Goal: Information Seeking & Learning: Learn about a topic

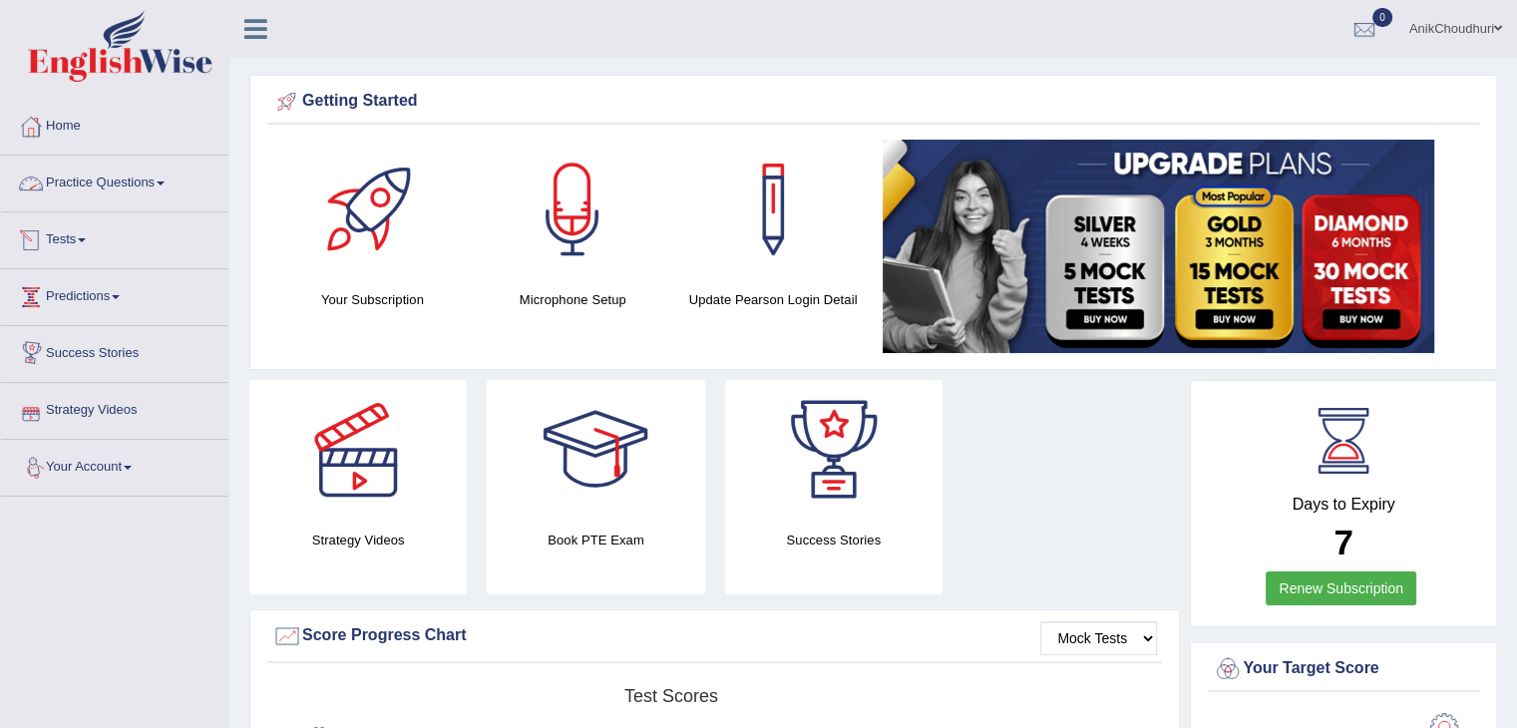
click at [118, 183] on link "Practice Questions" at bounding box center [114, 181] width 227 height 50
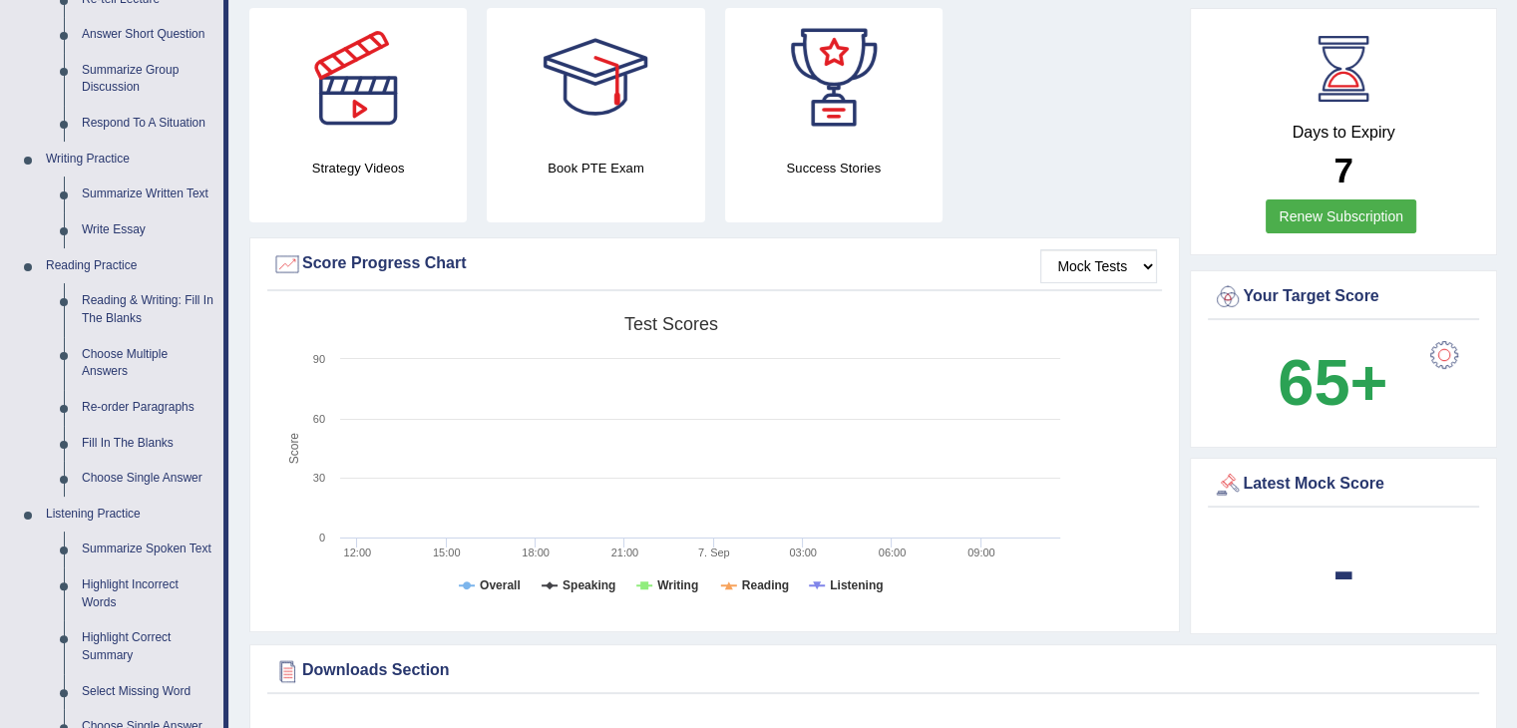
scroll to position [375, 0]
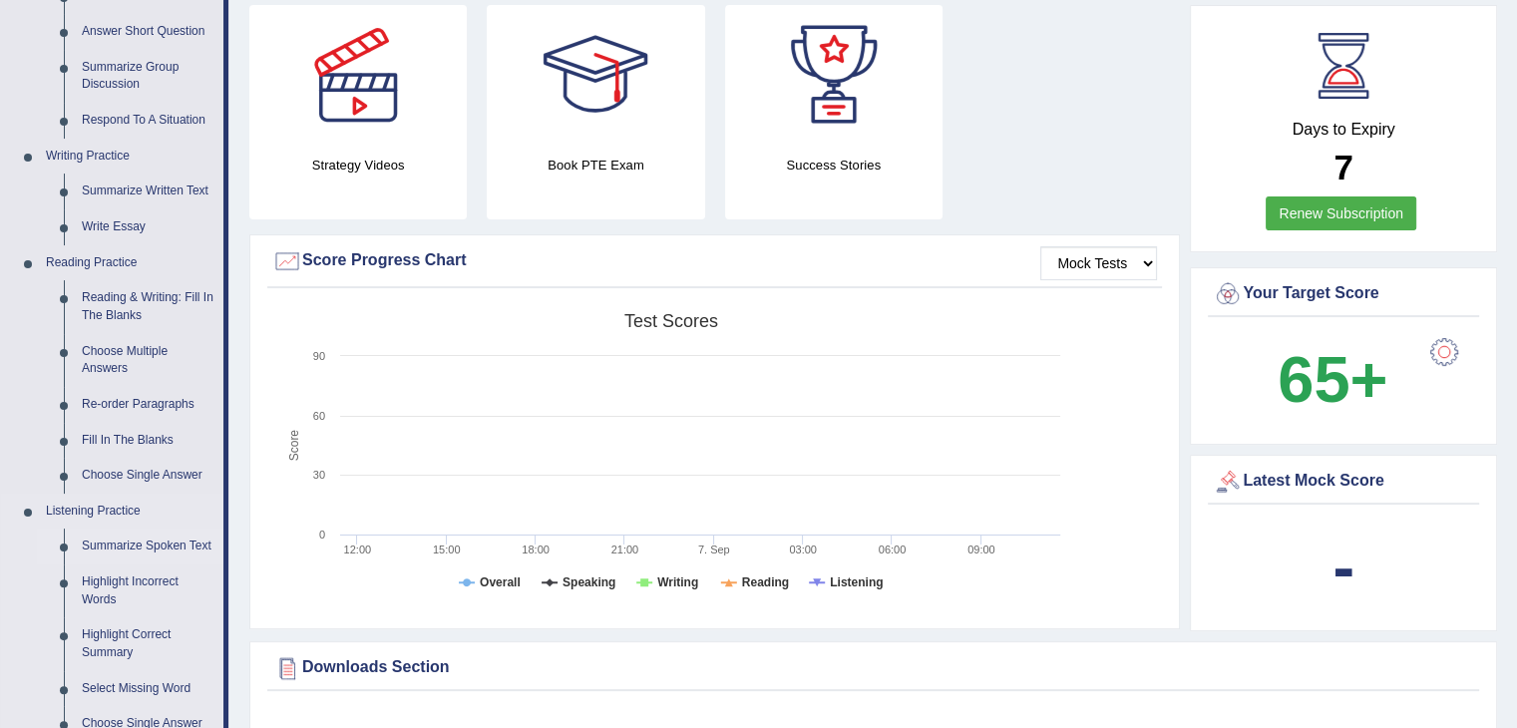
click at [148, 547] on link "Summarize Spoken Text" at bounding box center [148, 547] width 151 height 36
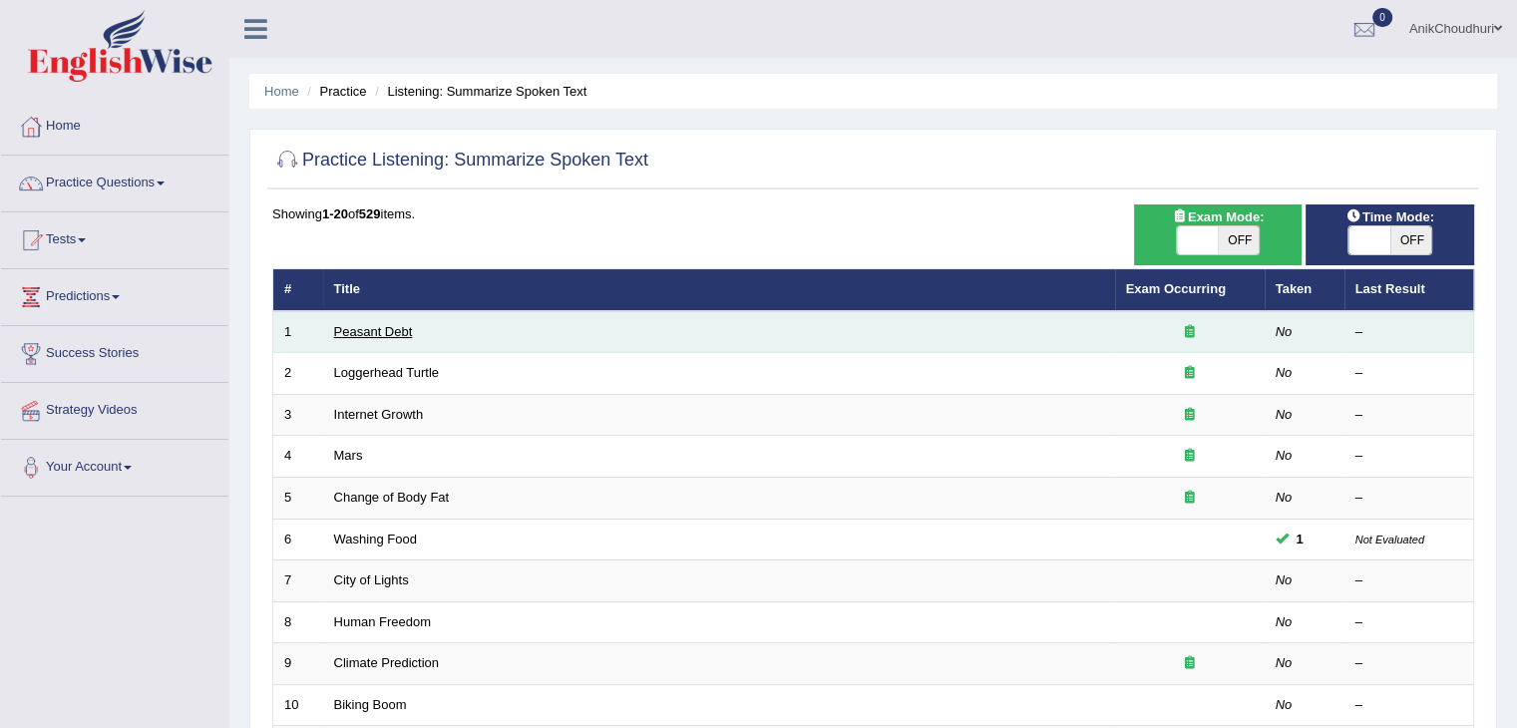
click at [363, 333] on link "Peasant Debt" at bounding box center [373, 331] width 79 height 15
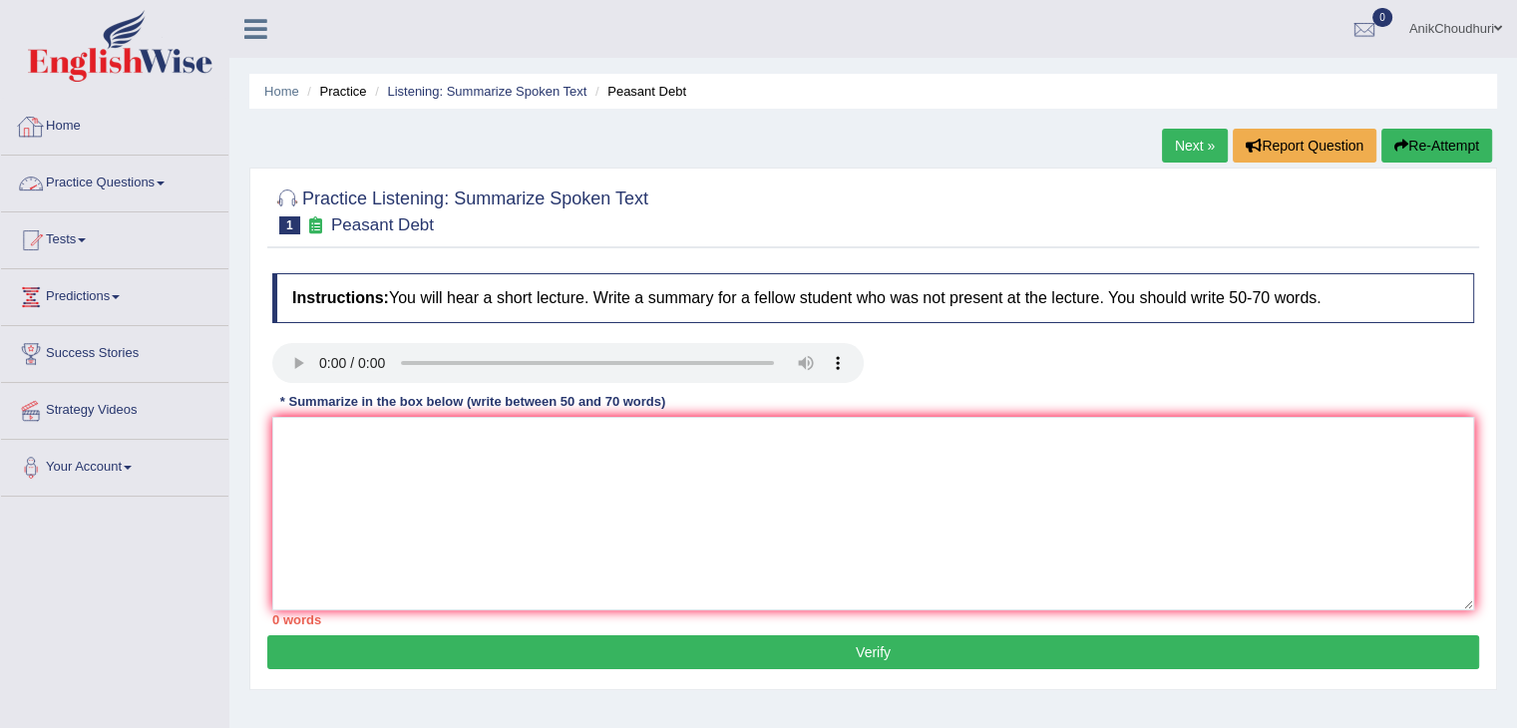
click at [136, 184] on link "Practice Questions" at bounding box center [114, 181] width 227 height 50
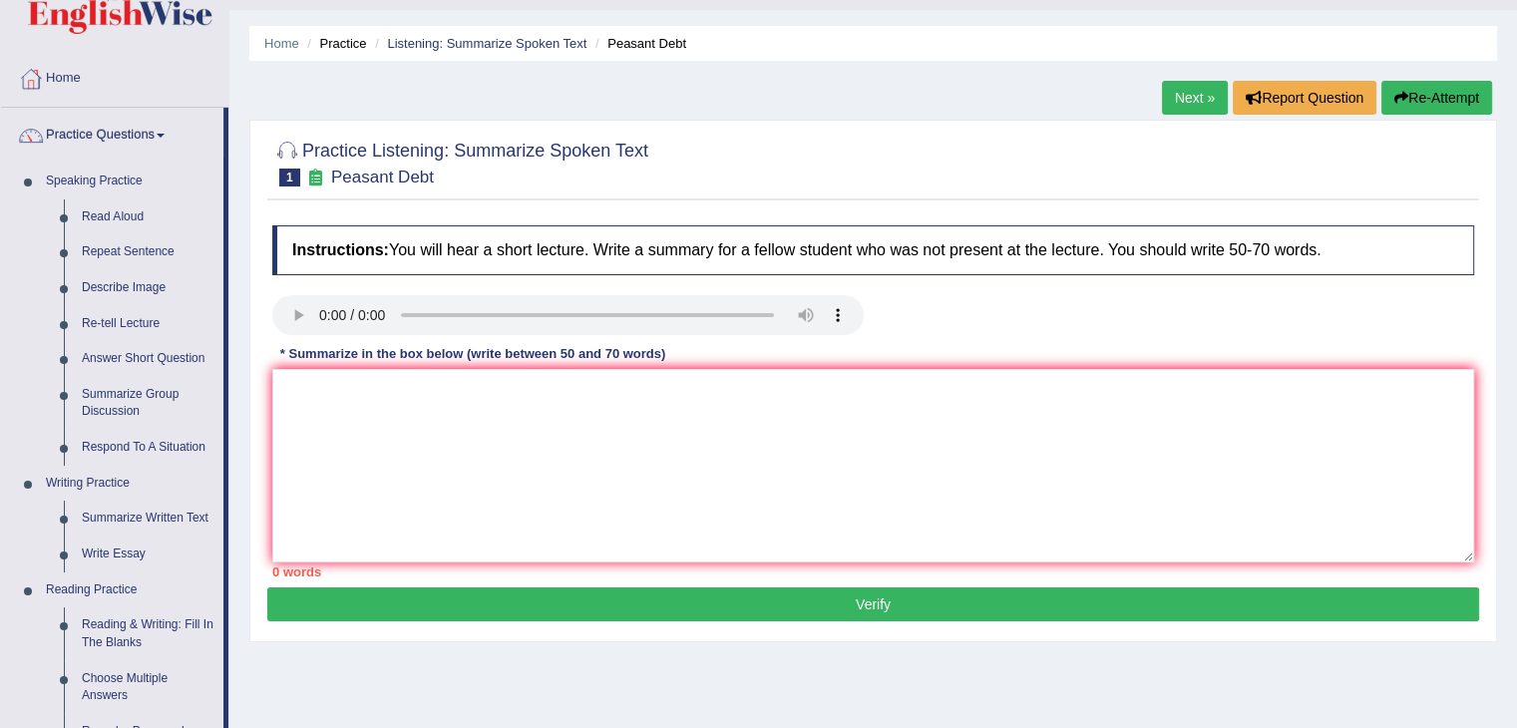
scroll to position [366, 0]
